Goal: Transaction & Acquisition: Purchase product/service

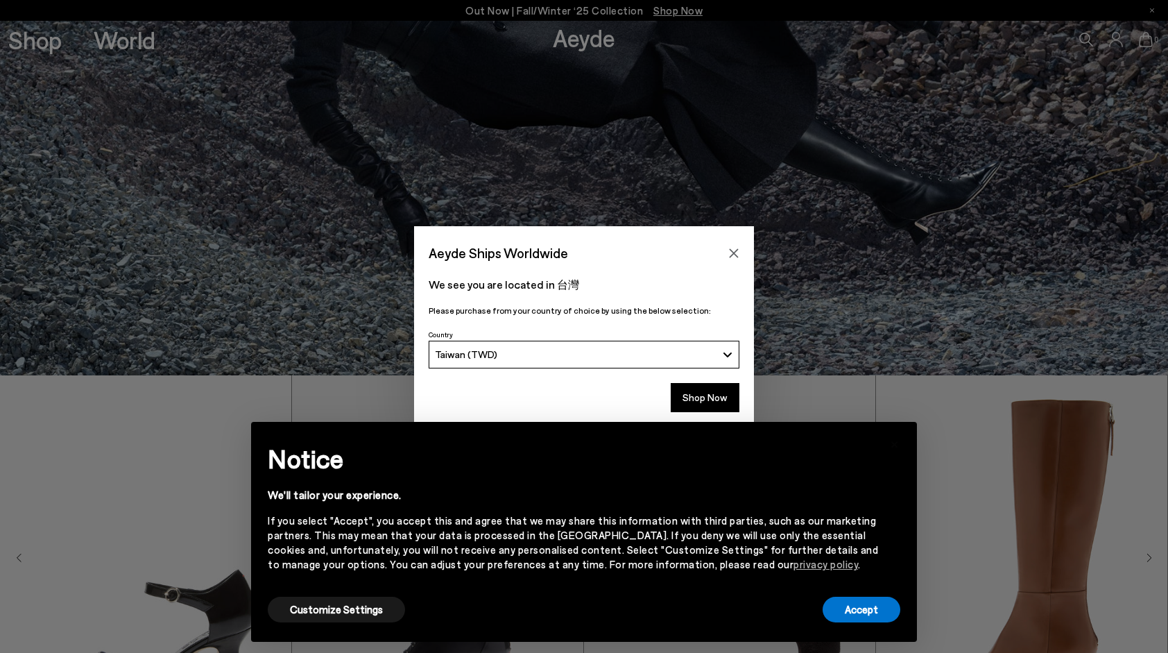
scroll to position [277, 0]
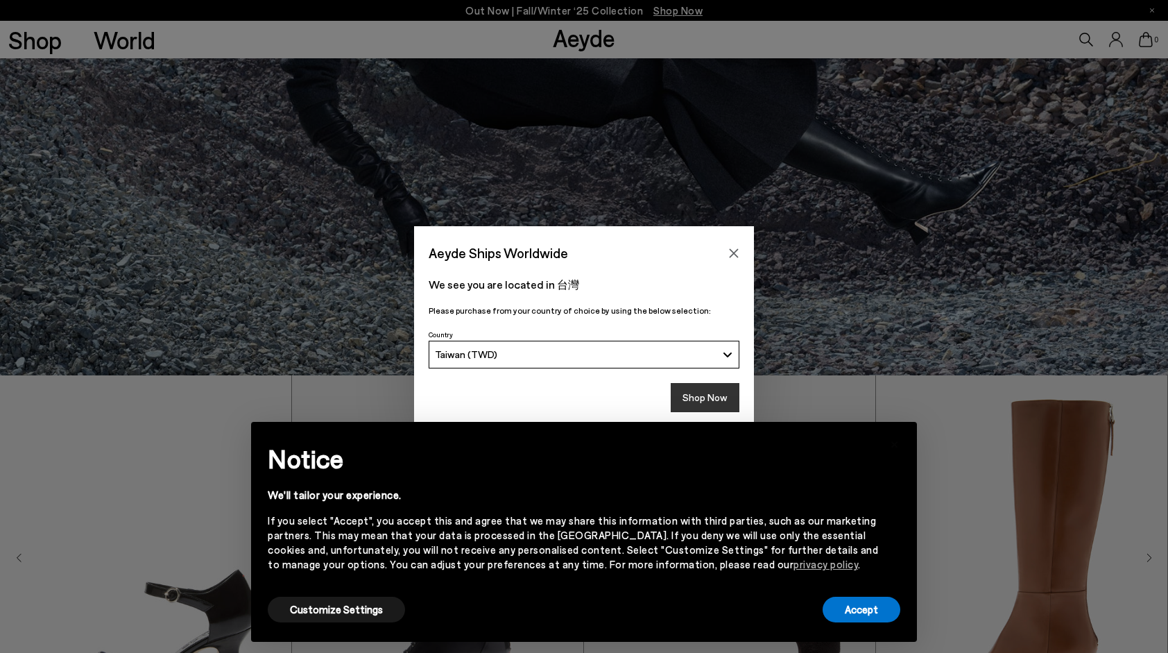
click at [694, 398] on button "Shop Now" at bounding box center [705, 397] width 69 height 29
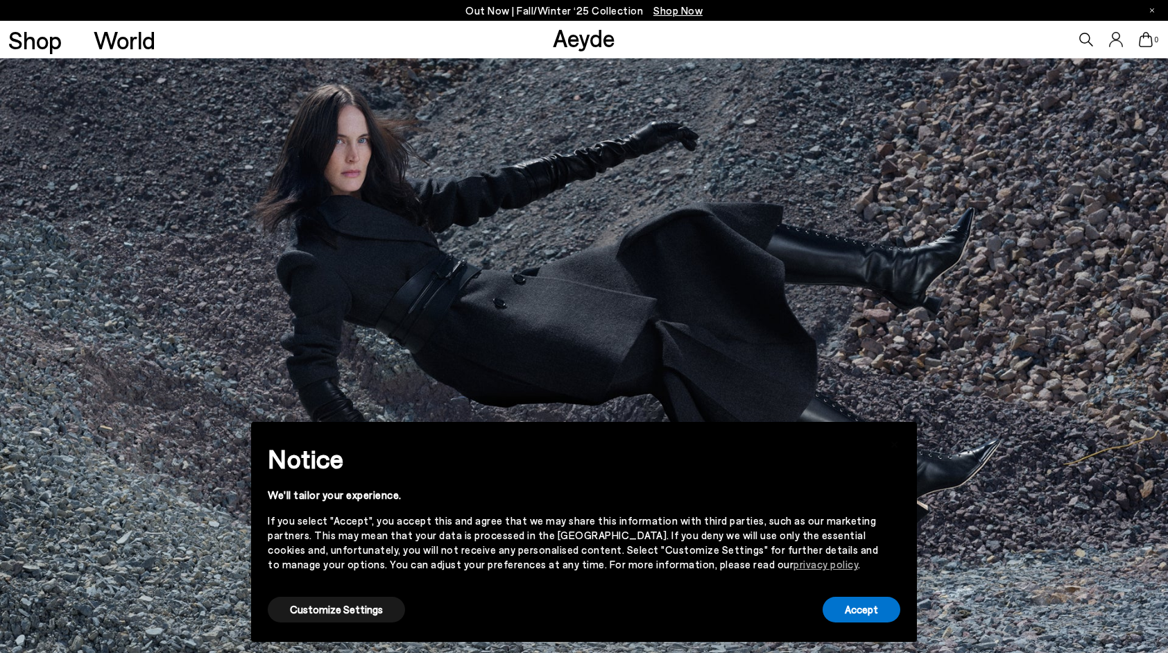
scroll to position [277, 0]
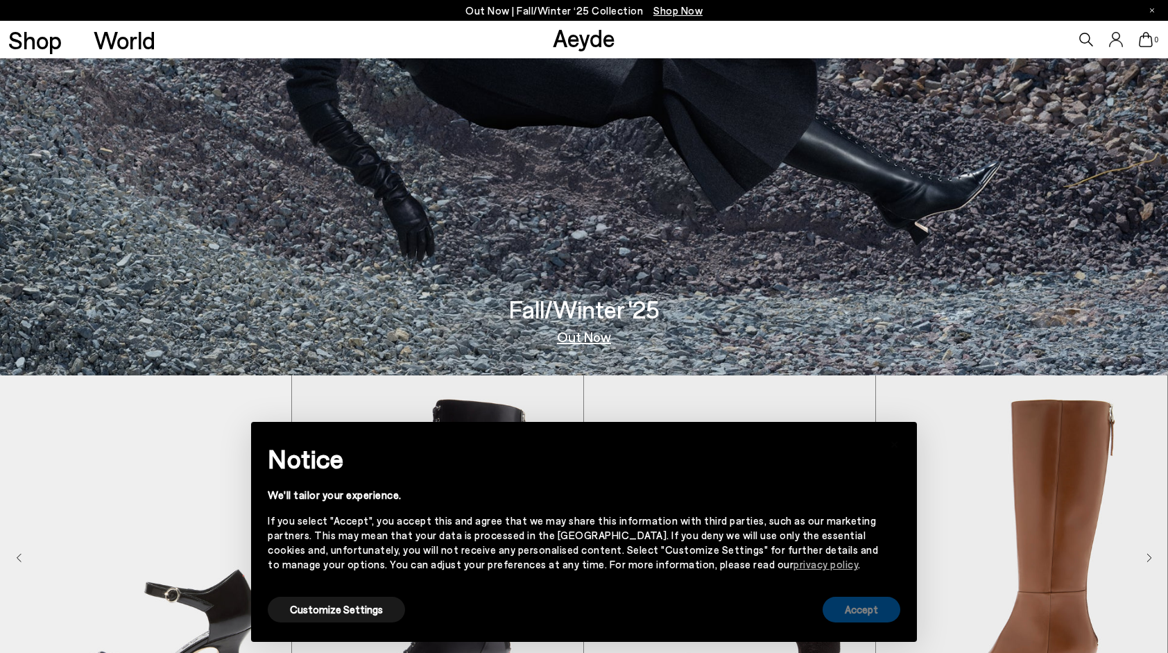
click at [853, 612] on button "Accept" at bounding box center [862, 610] width 78 height 26
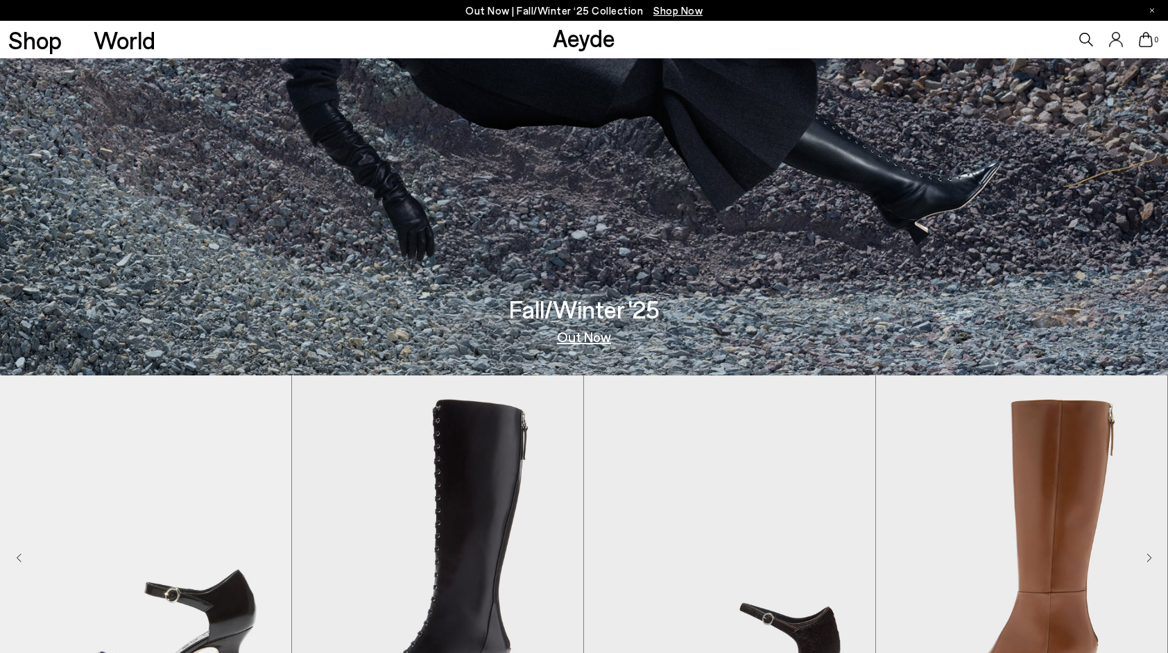
scroll to position [0, 0]
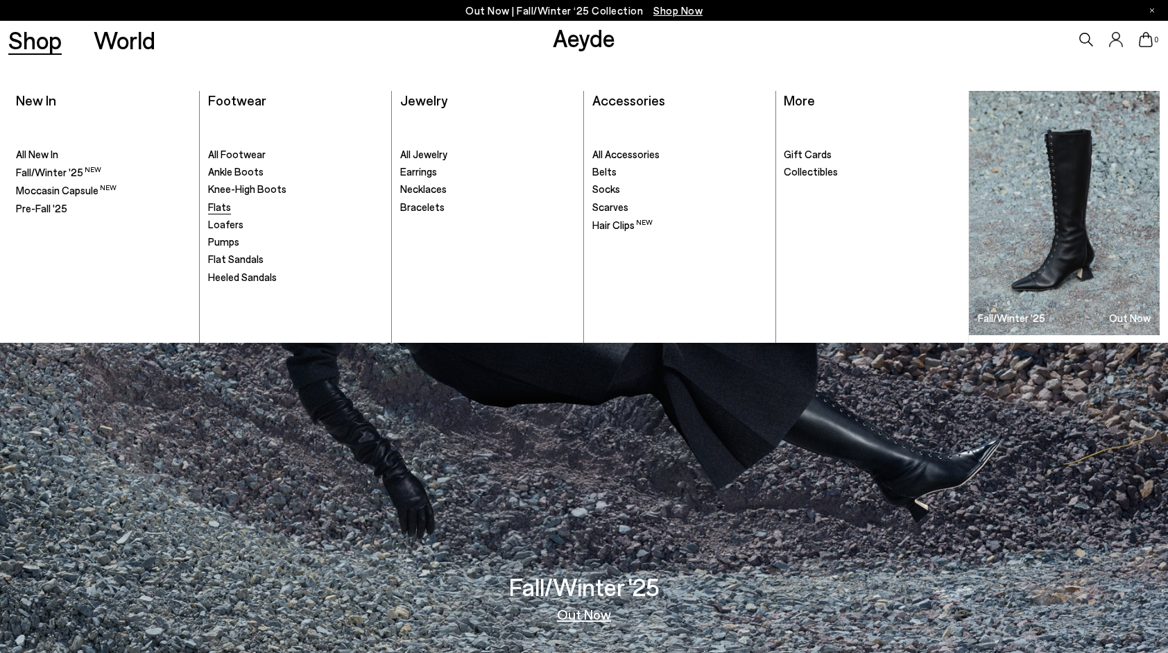
click at [219, 207] on span "Flats" at bounding box center [219, 206] width 23 height 12
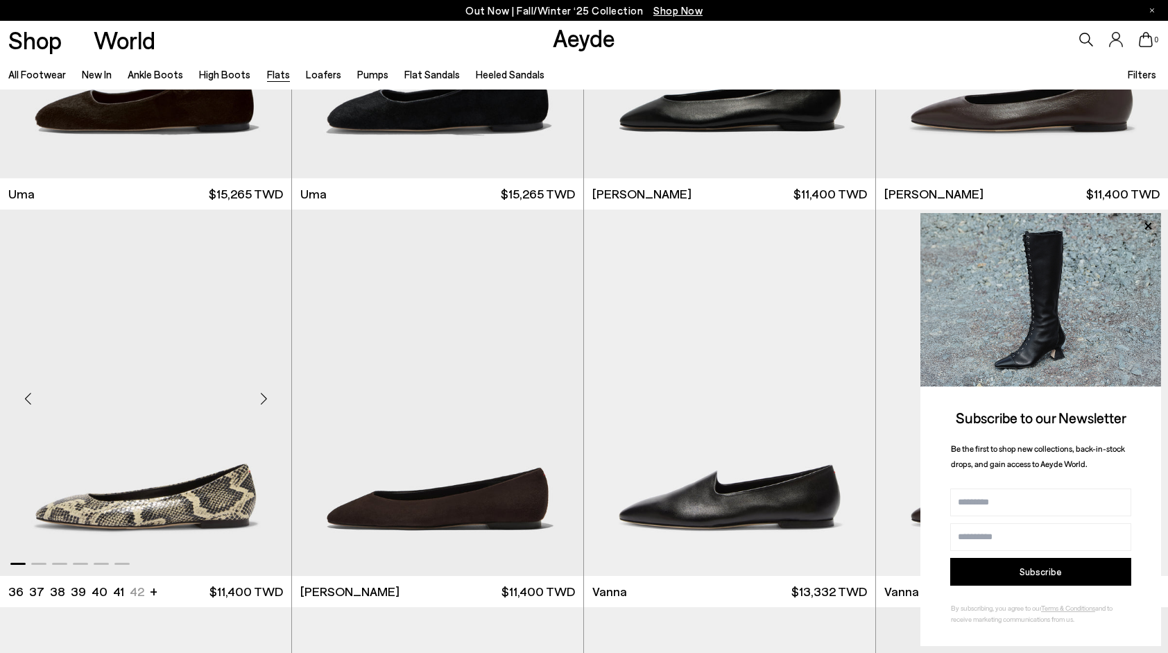
scroll to position [416, 0]
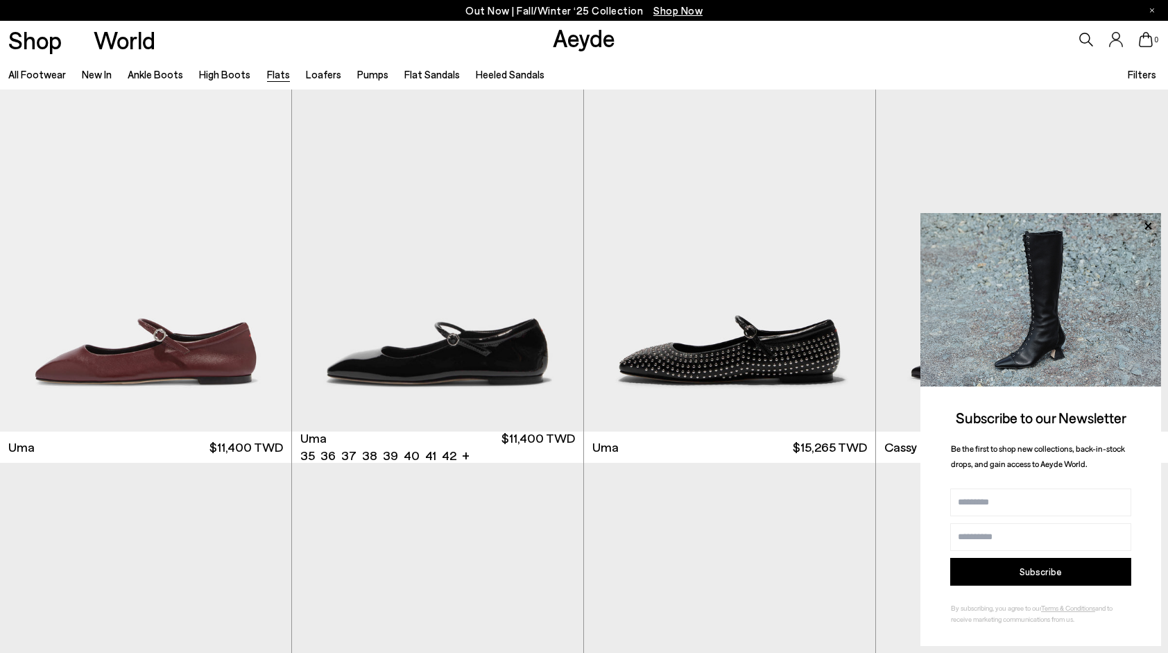
scroll to position [2359, 0]
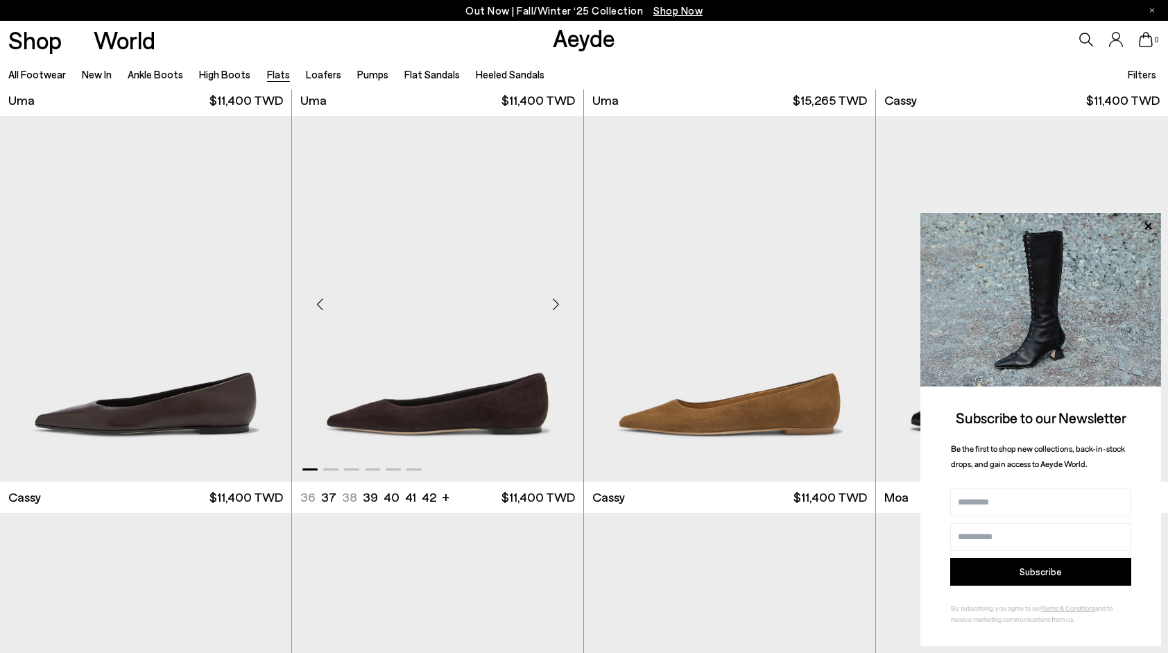
click at [520, 323] on img "1 / 6" at bounding box center [437, 299] width 291 height 366
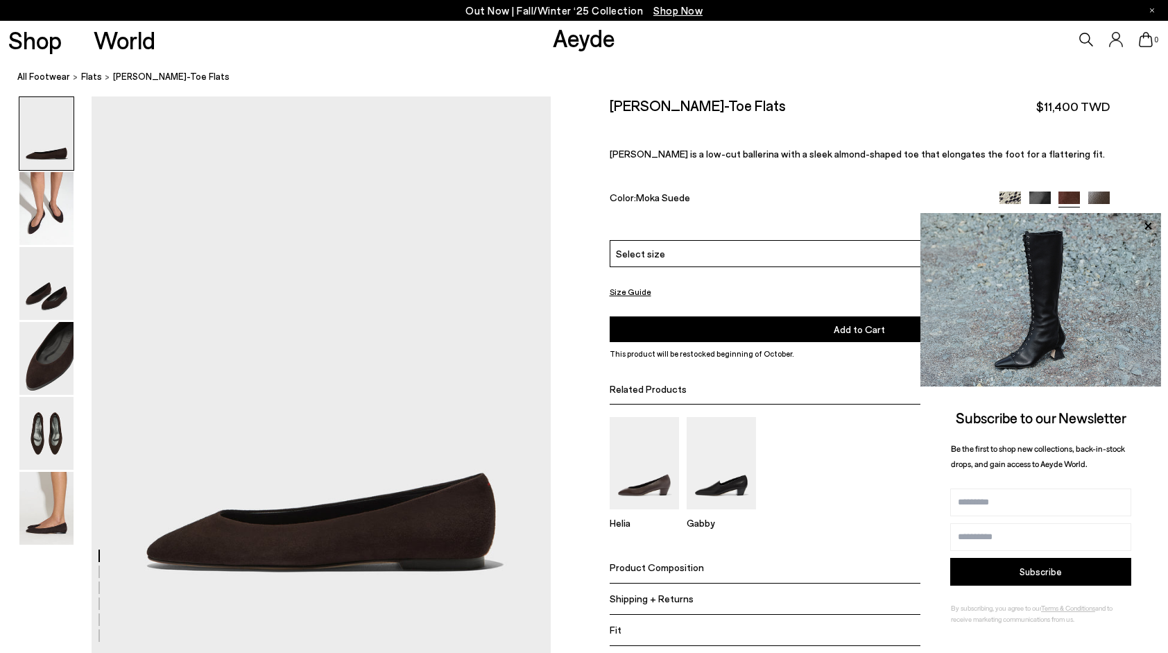
click at [640, 261] on div "Select size" at bounding box center [860, 253] width 500 height 27
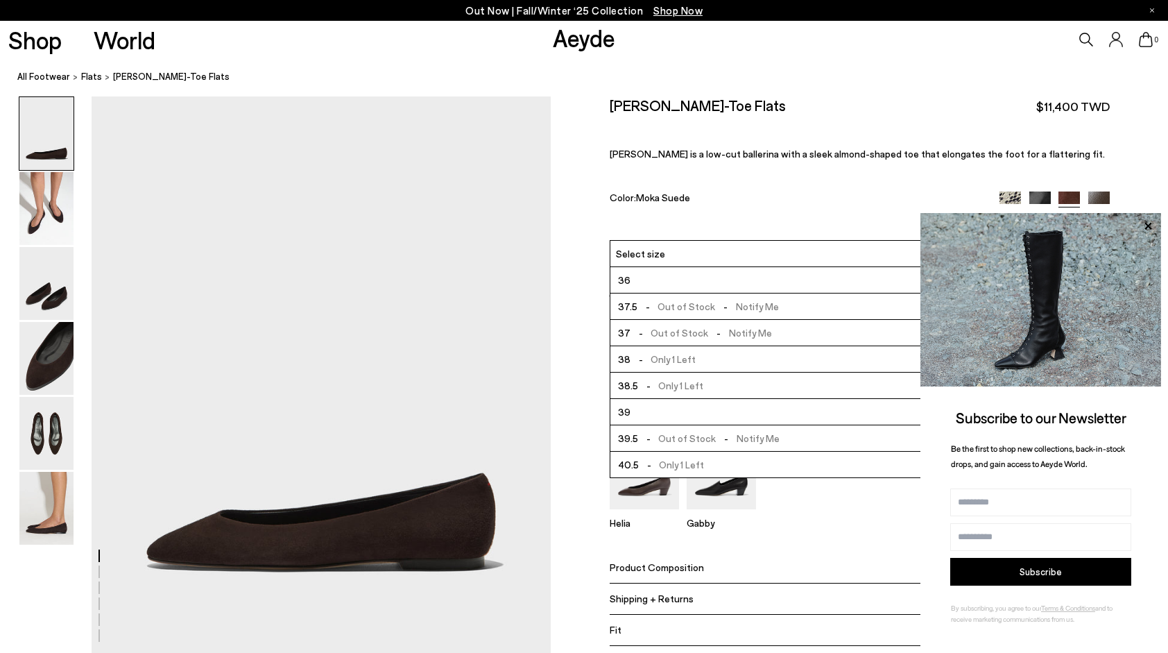
click at [649, 247] on span "Select size" at bounding box center [640, 253] width 49 height 15
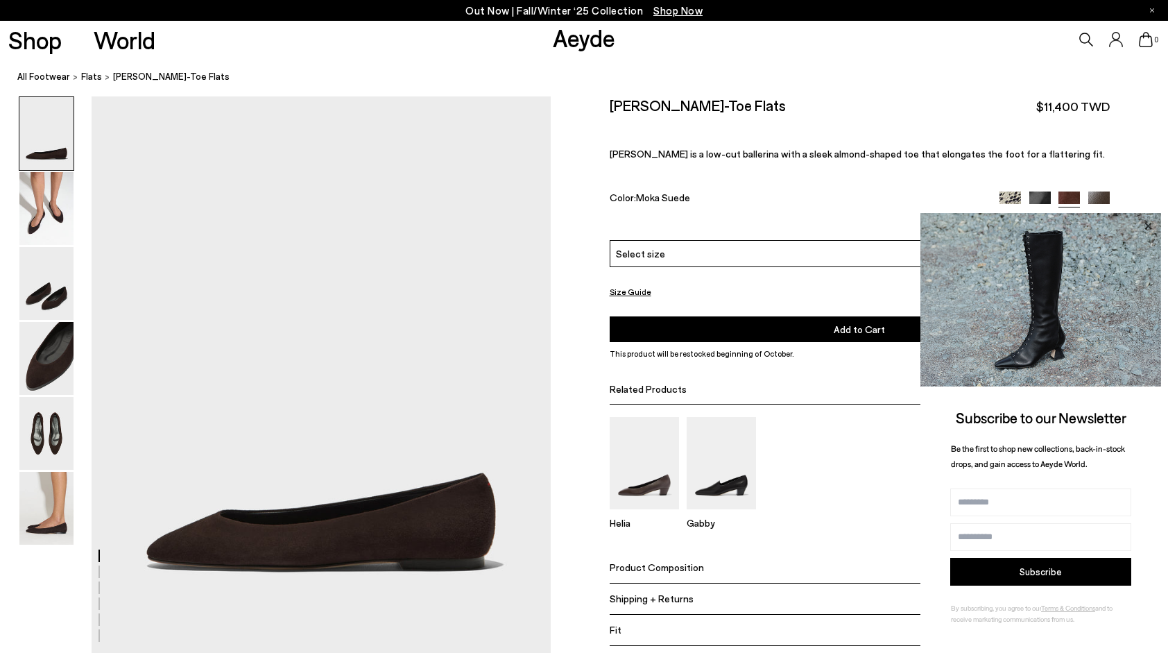
click at [1151, 223] on icon at bounding box center [1148, 225] width 7 height 7
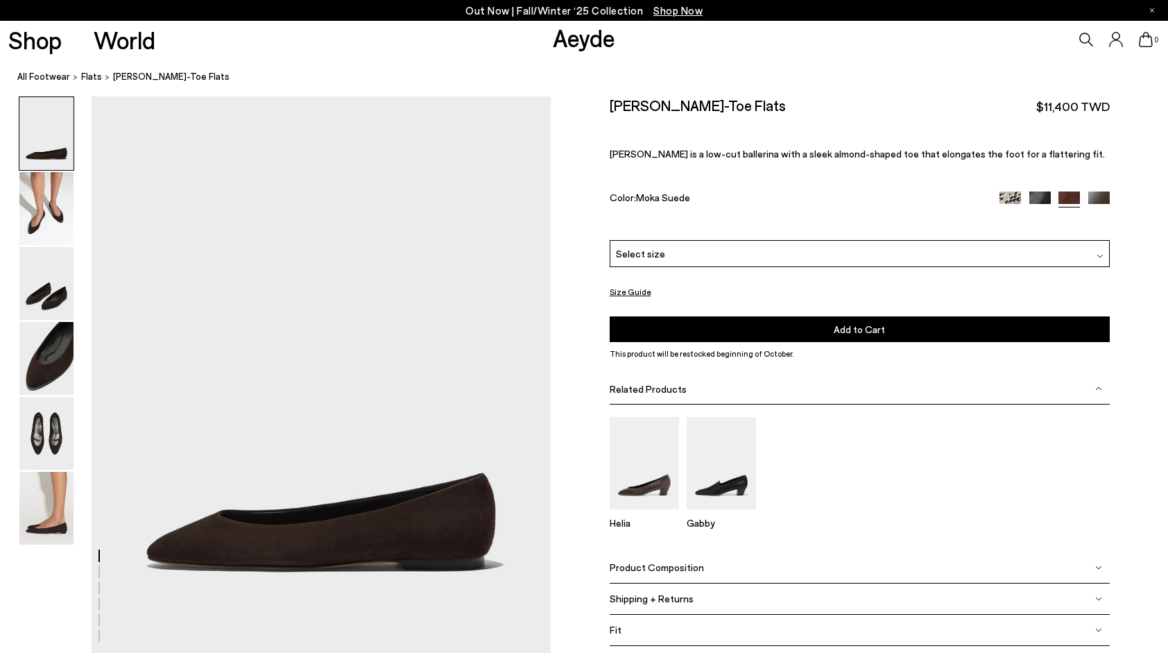
click at [1097, 201] on img at bounding box center [1099, 202] width 22 height 22
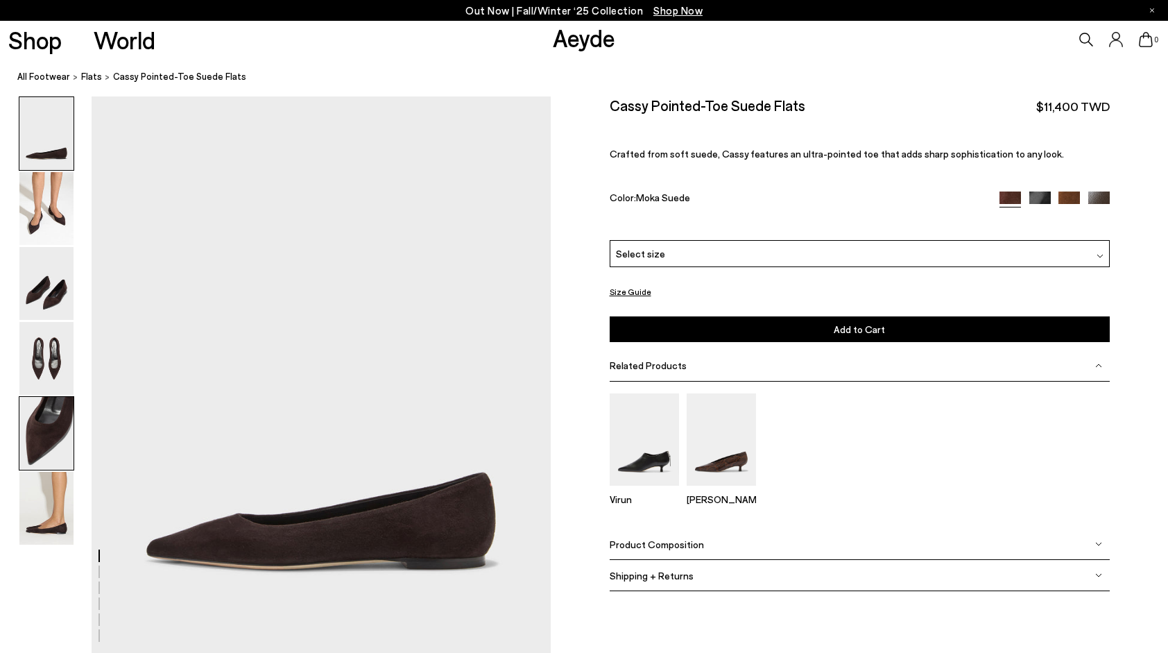
click at [44, 450] on img at bounding box center [46, 433] width 54 height 73
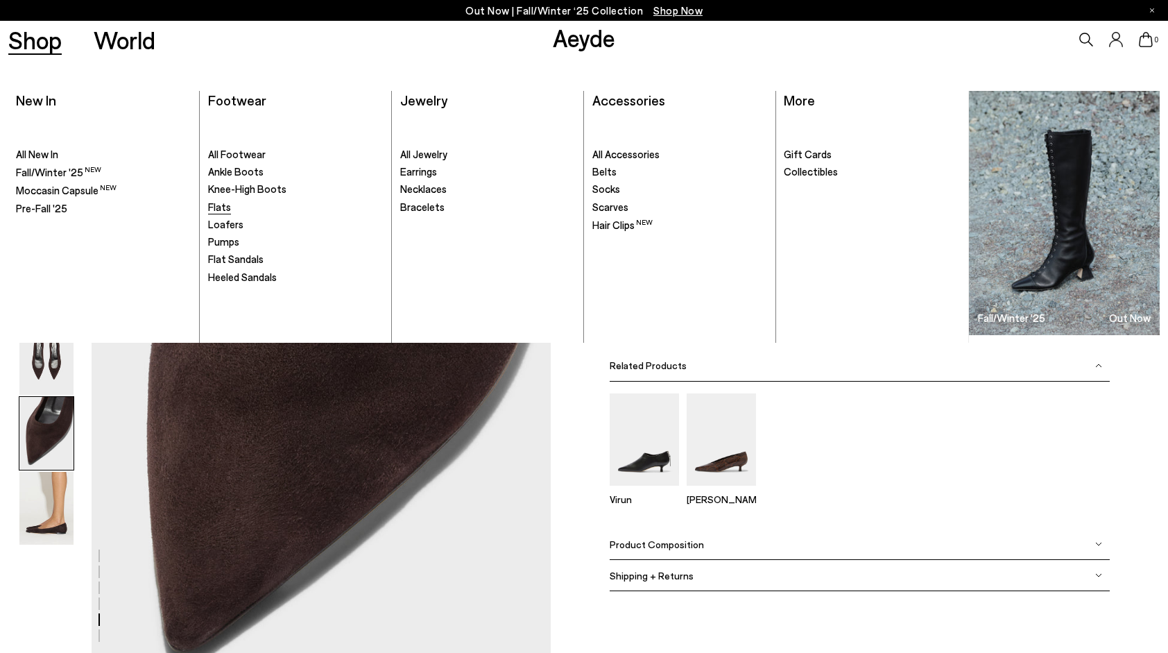
click at [222, 210] on span "Flats" at bounding box center [219, 206] width 23 height 12
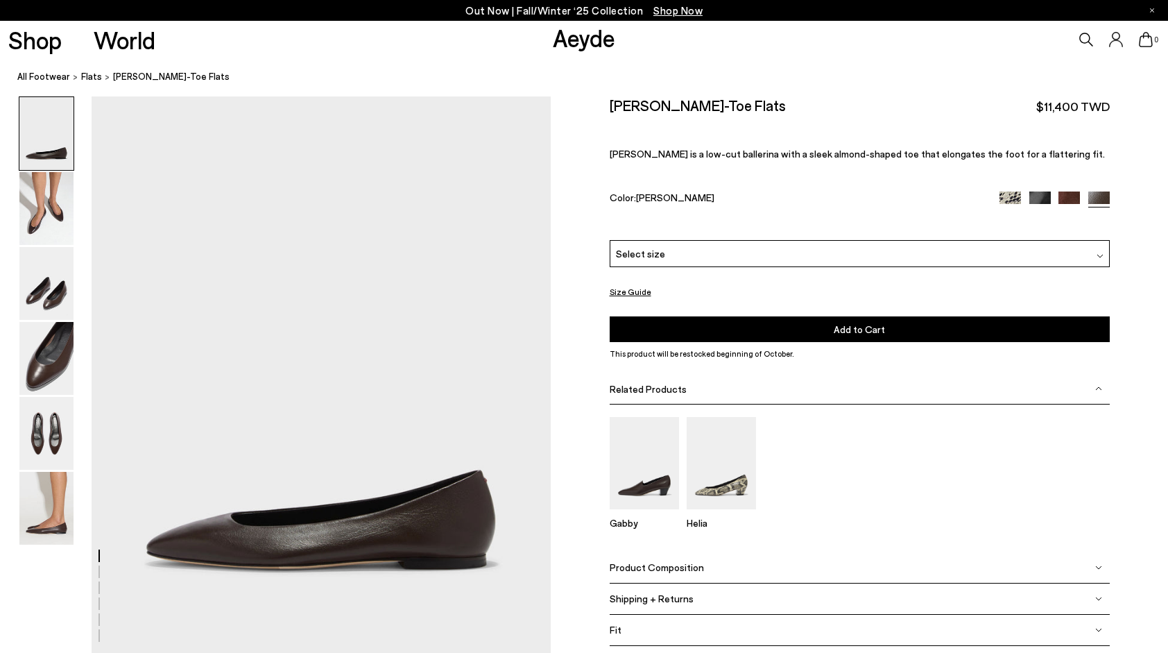
scroll to position [69, 0]
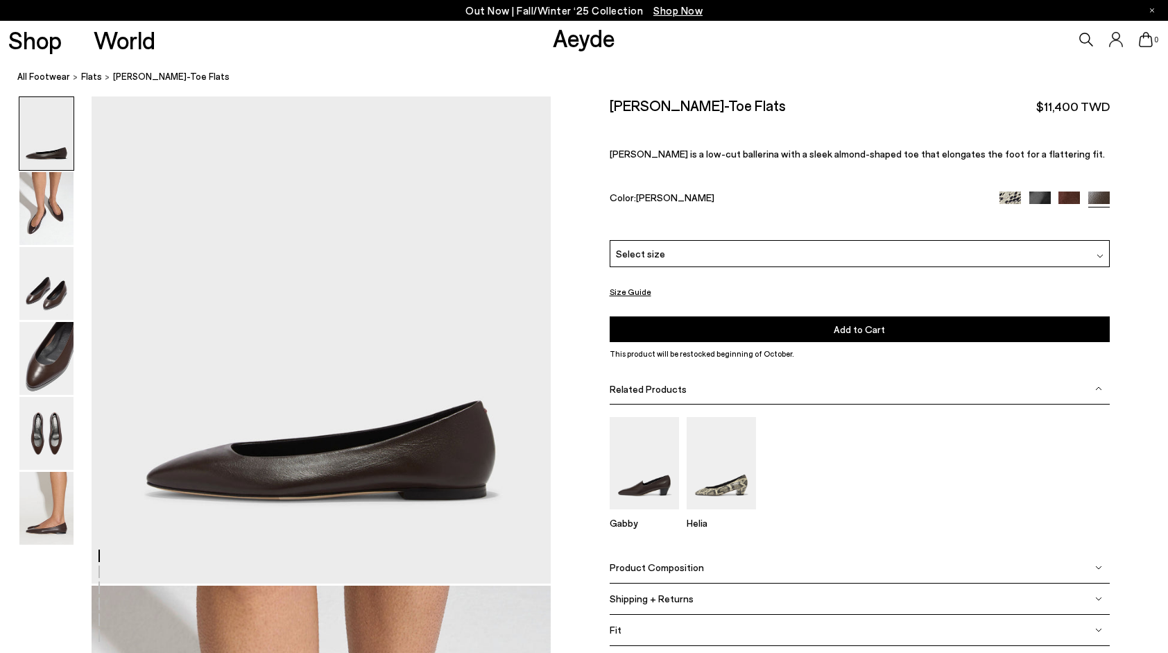
click at [1011, 194] on img at bounding box center [1011, 202] width 22 height 22
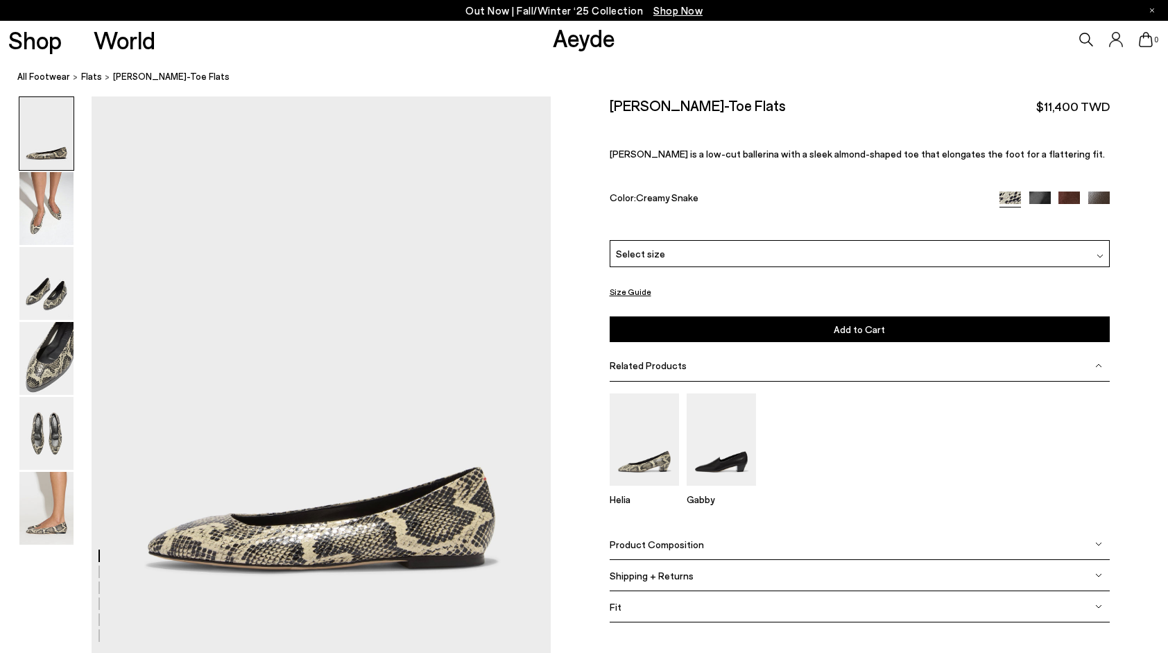
click at [1036, 201] on img at bounding box center [1040, 202] width 22 height 22
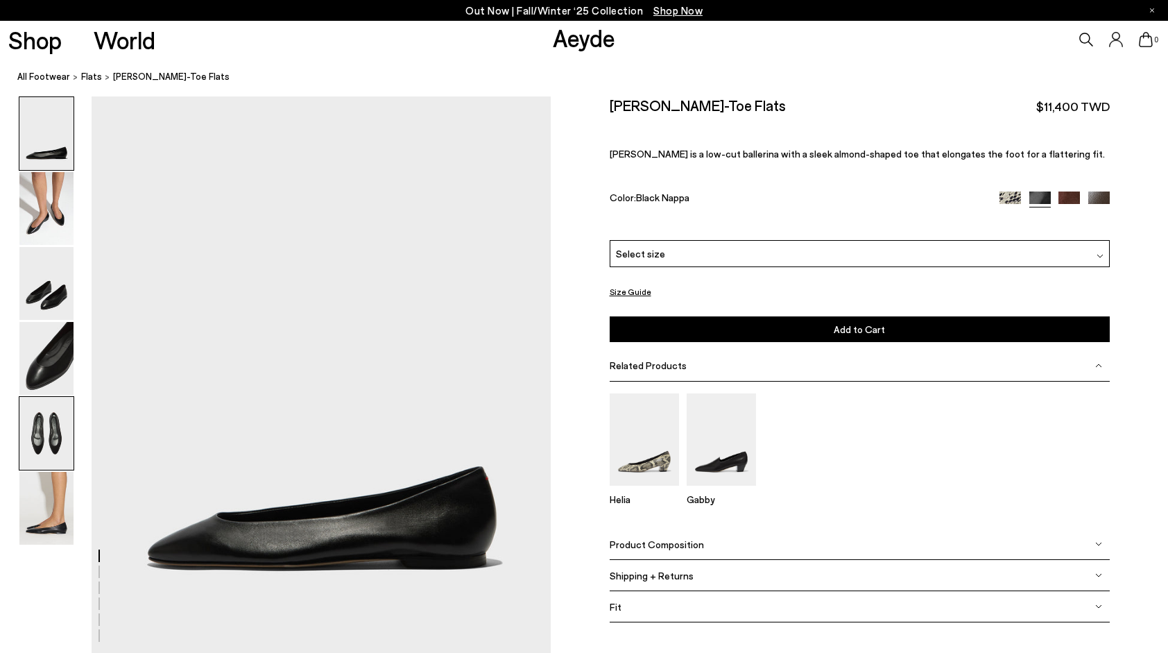
click at [47, 441] on img at bounding box center [46, 433] width 54 height 73
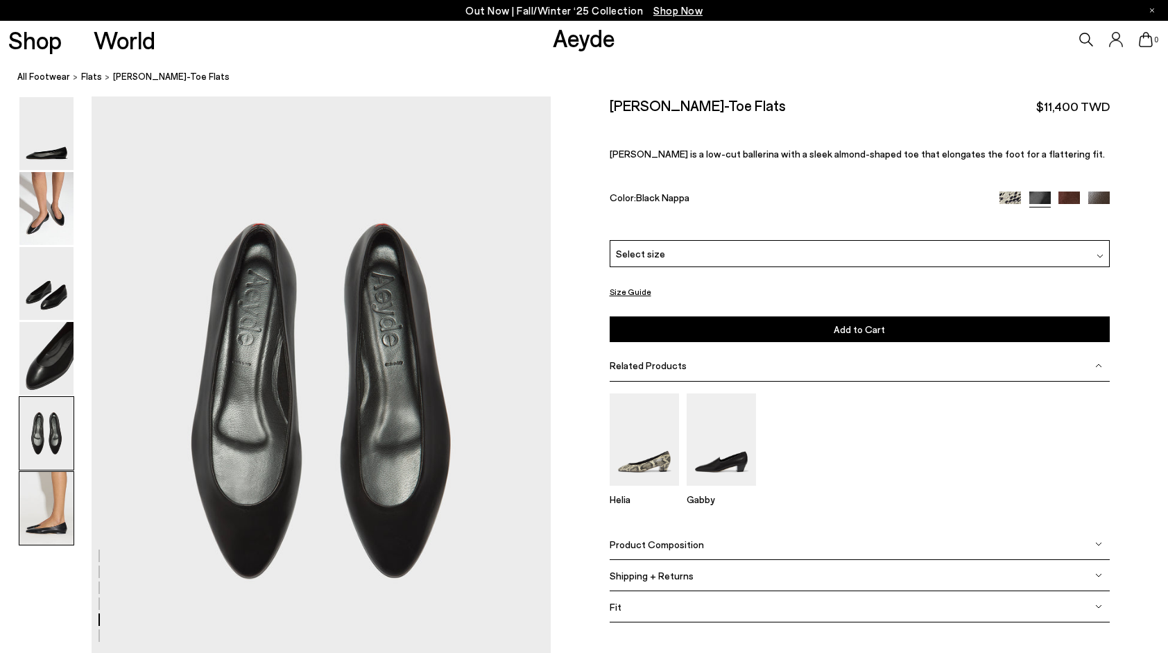
click at [31, 504] on img at bounding box center [46, 508] width 54 height 73
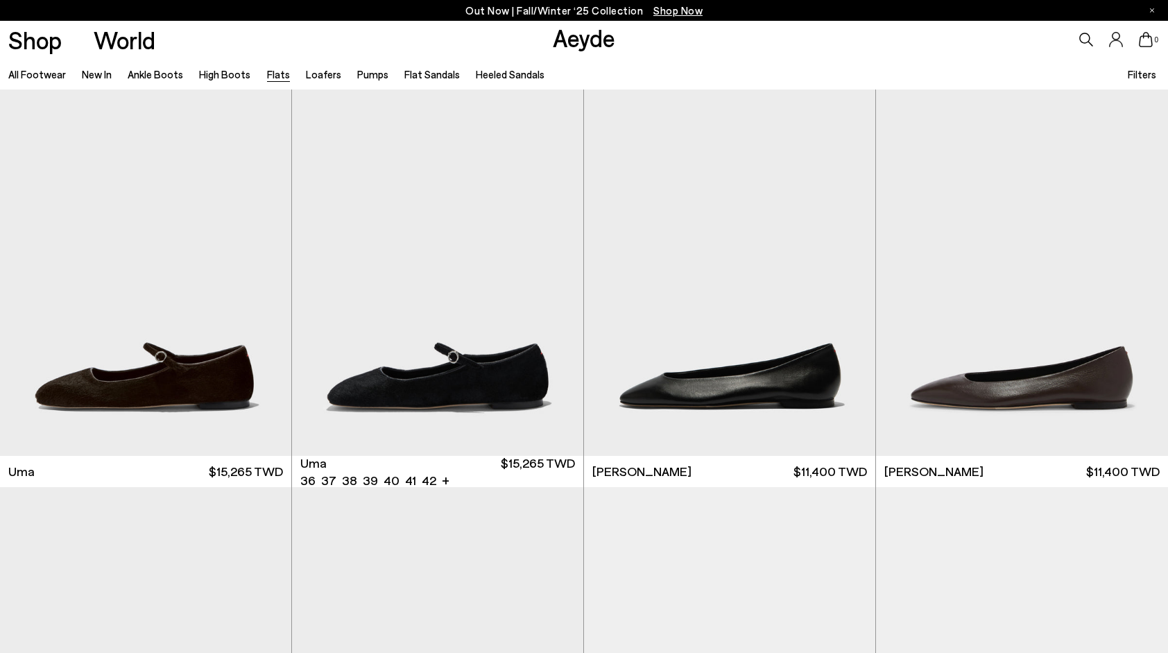
scroll to position [416, 0]
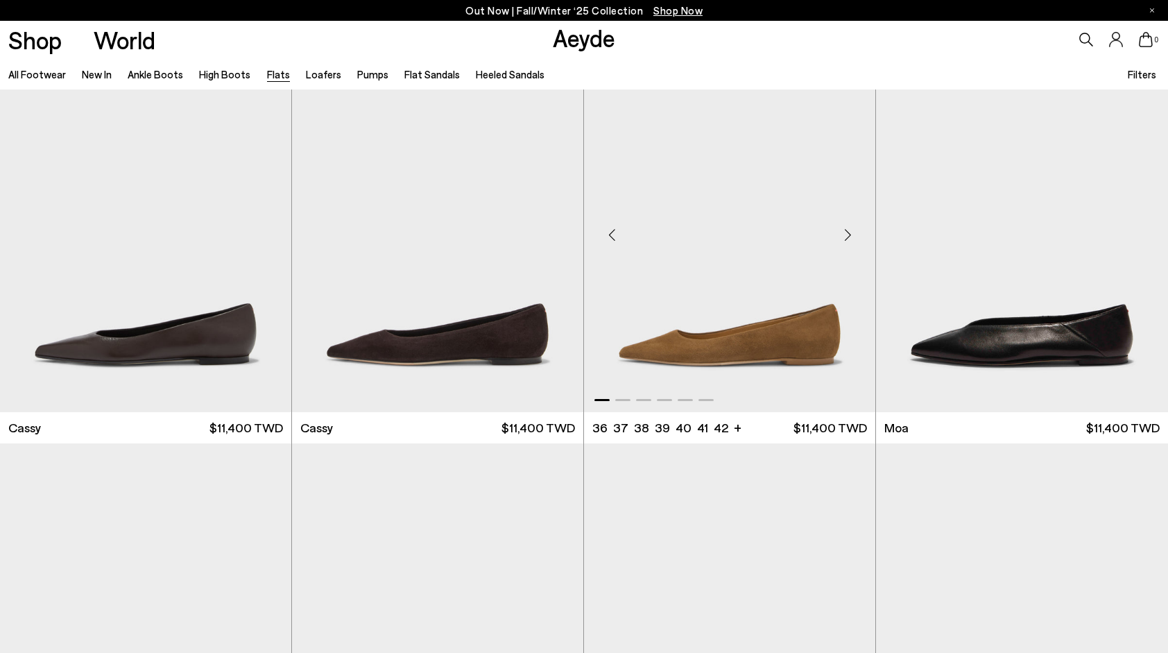
scroll to position [2775, 0]
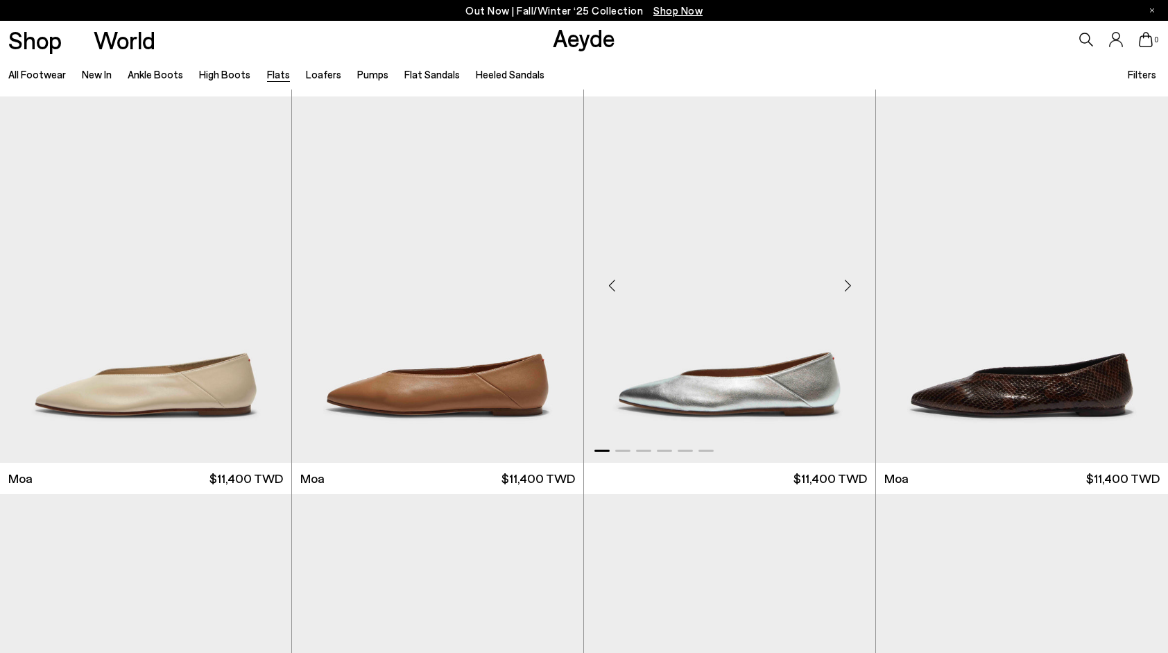
scroll to position [3191, 0]
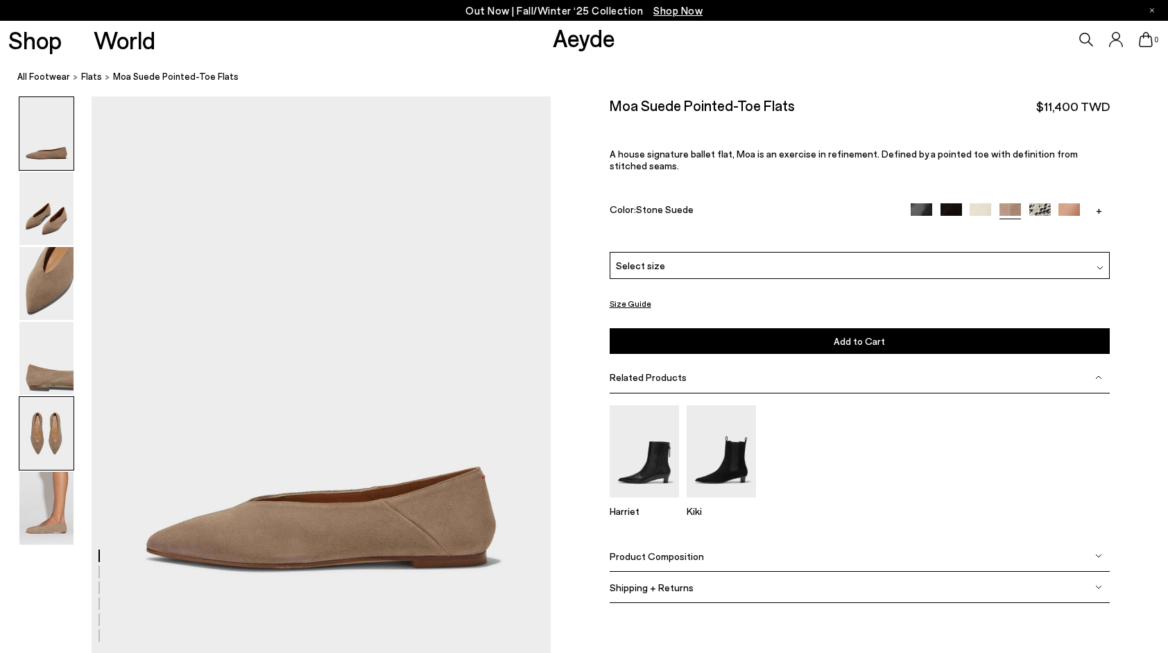
click at [60, 416] on img at bounding box center [46, 433] width 54 height 73
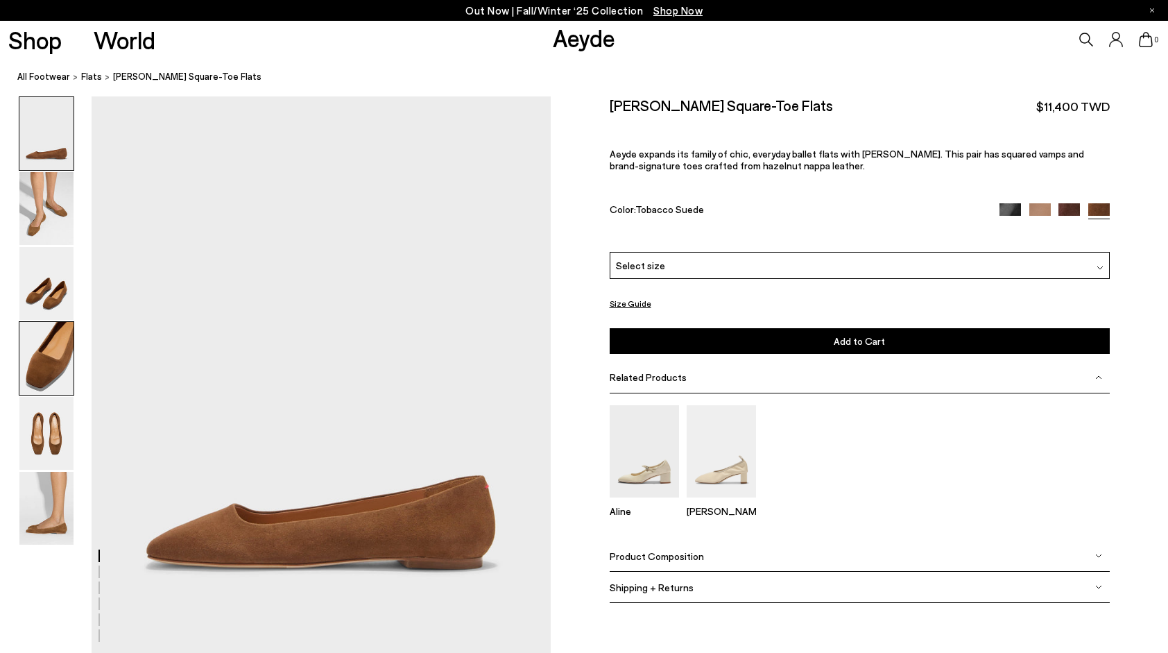
click at [69, 372] on img at bounding box center [46, 358] width 54 height 73
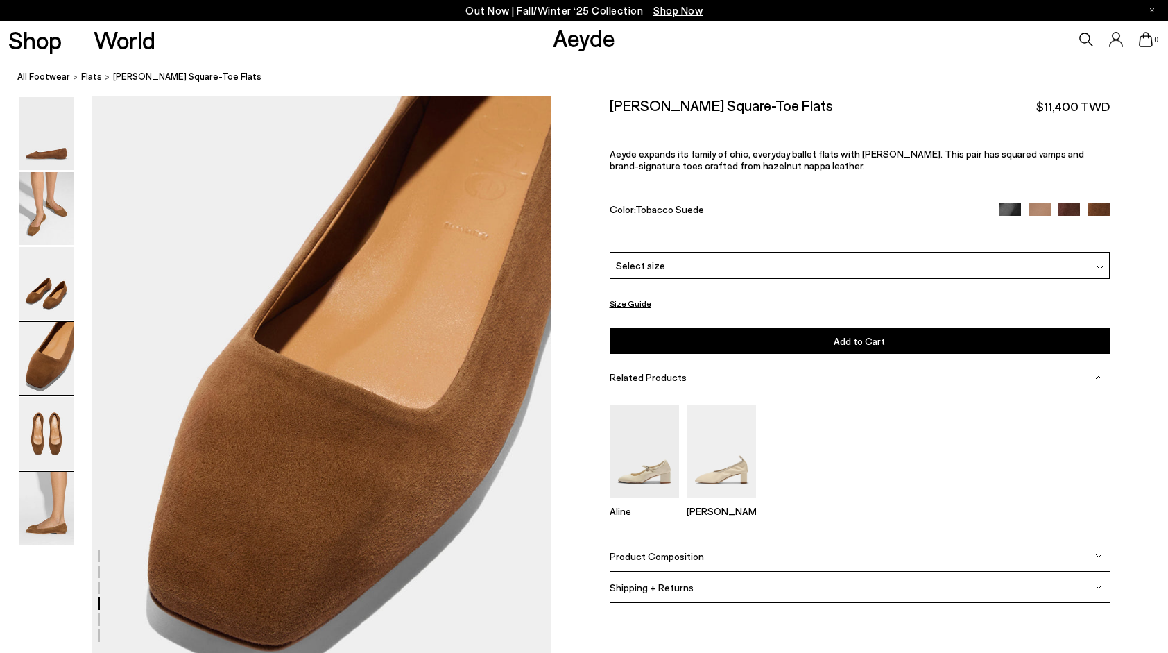
click at [29, 523] on img at bounding box center [46, 508] width 54 height 73
